Goal: Transaction & Acquisition: Register for event/course

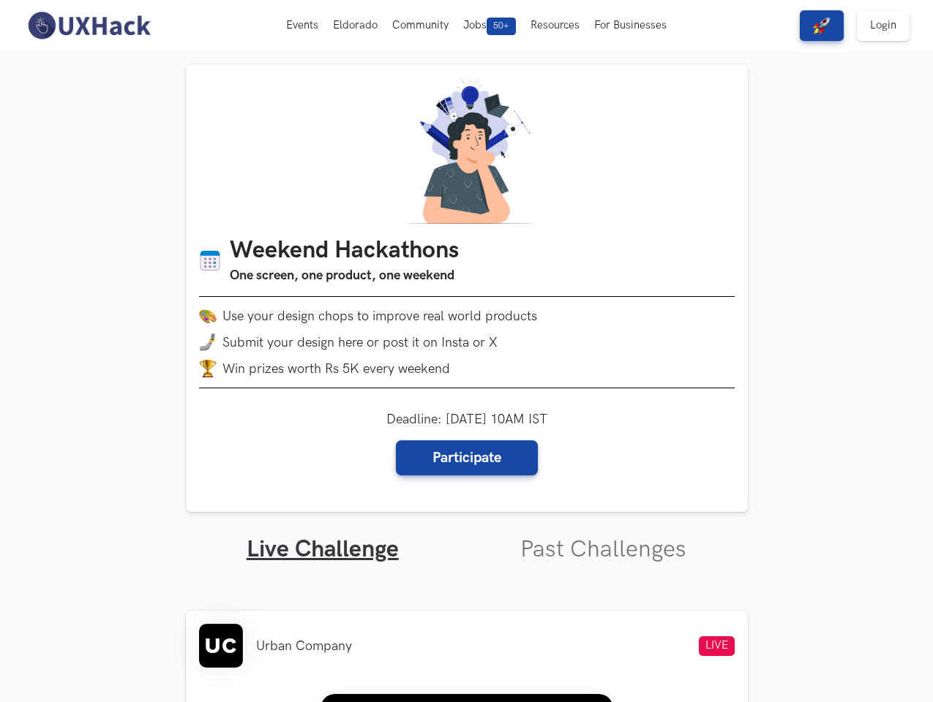
click at [466, 351] on li "Submit your design here or post it on Insta or X" at bounding box center [466, 343] width 535 height 18
click at [303, 26] on button "Events Live" at bounding box center [302, 25] width 47 height 51
click at [355, 26] on button "Eldorado" at bounding box center [355, 25] width 59 height 51
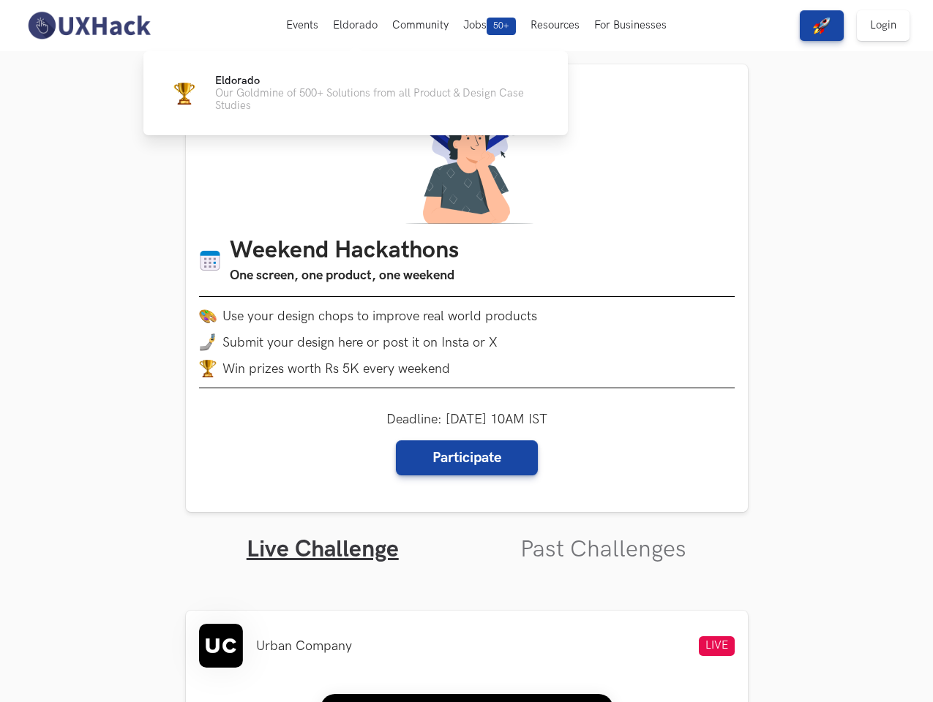
click at [420, 26] on button "Community" at bounding box center [420, 25] width 71 height 51
click at [489, 26] on span "50+" at bounding box center [500, 27] width 29 height 18
click at [557, 26] on button "Resources" at bounding box center [555, 25] width 64 height 51
click at [631, 26] on button "For Businesses" at bounding box center [630, 25] width 87 height 51
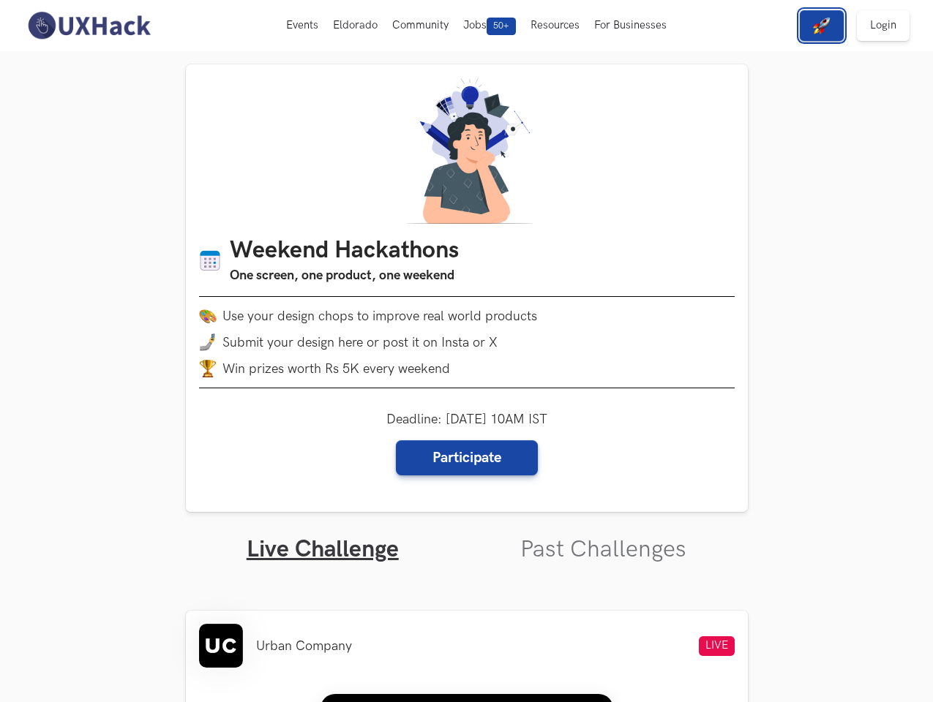
click at [822, 26] on img "button" at bounding box center [822, 26] width 18 height 18
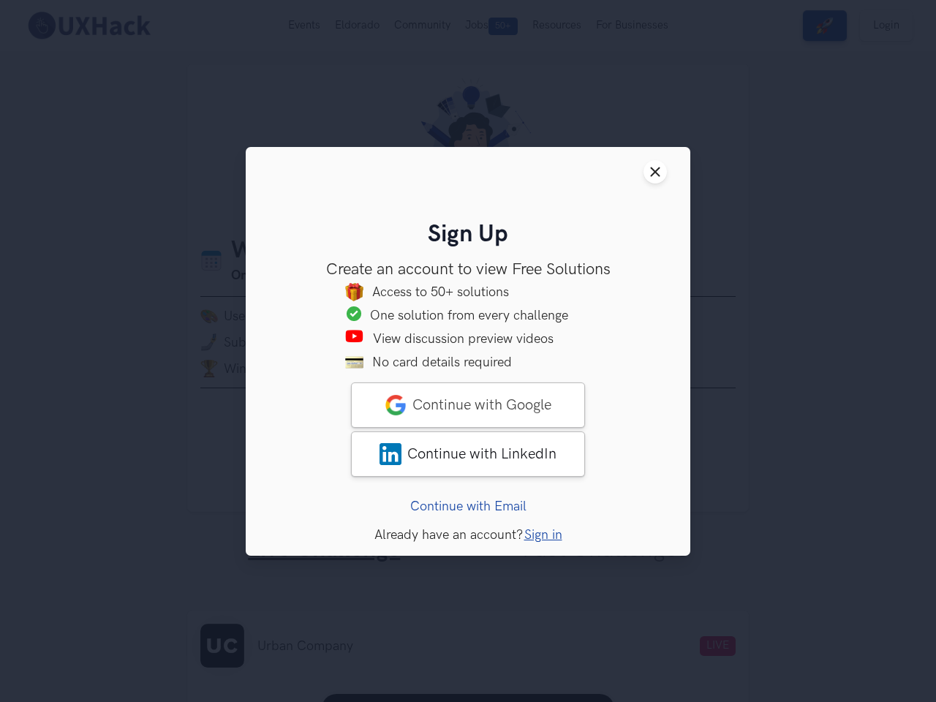
click at [467, 513] on link "Continue with Email" at bounding box center [468, 505] width 116 height 15
